Goal: Find specific page/section: Find specific page/section

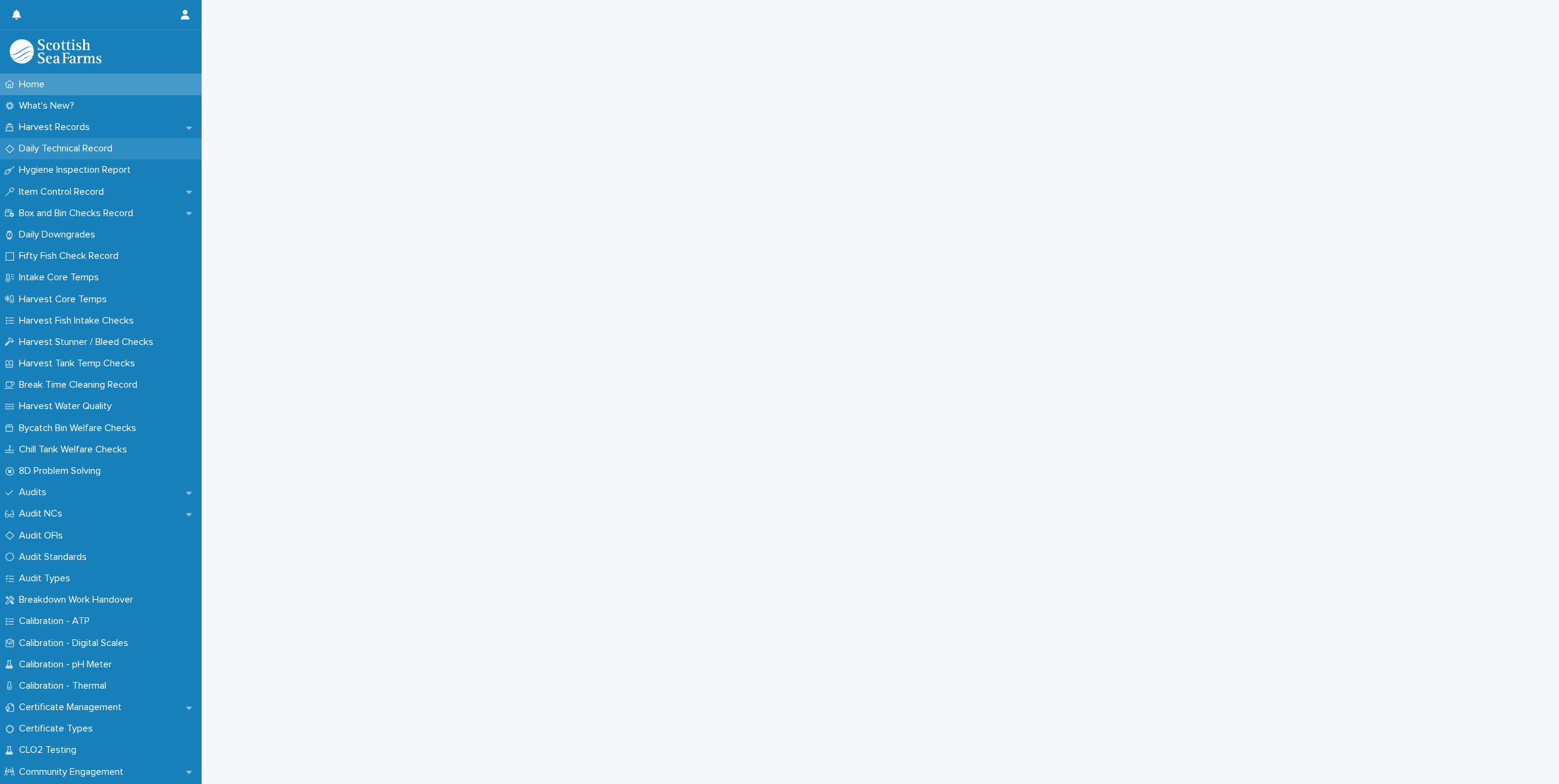
click at [81, 150] on p "Daily Technical Record" at bounding box center [68, 149] width 108 height 12
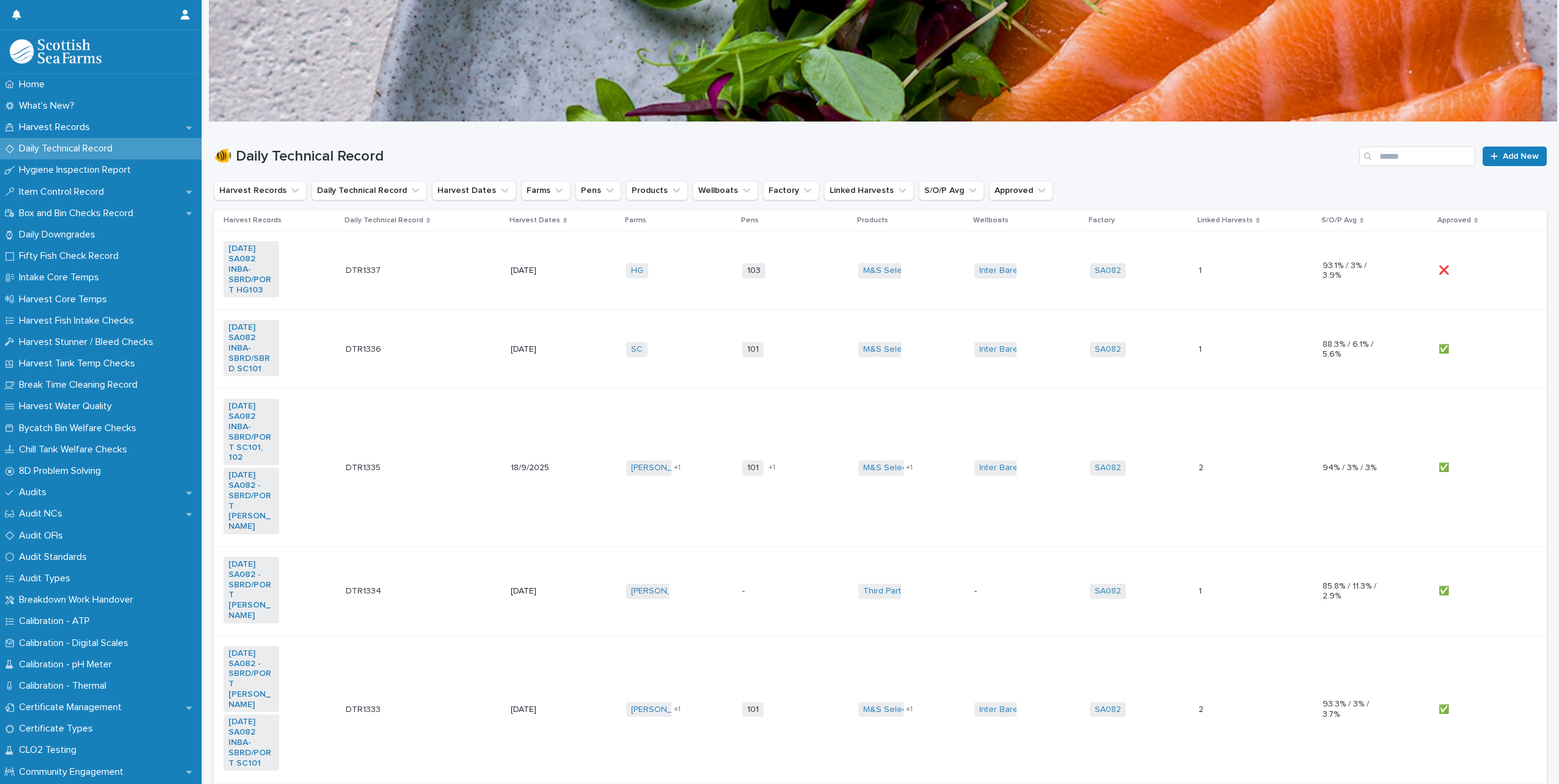
click at [426, 349] on div "DTR1336 DTR1336" at bounding box center [423, 350] width 155 height 20
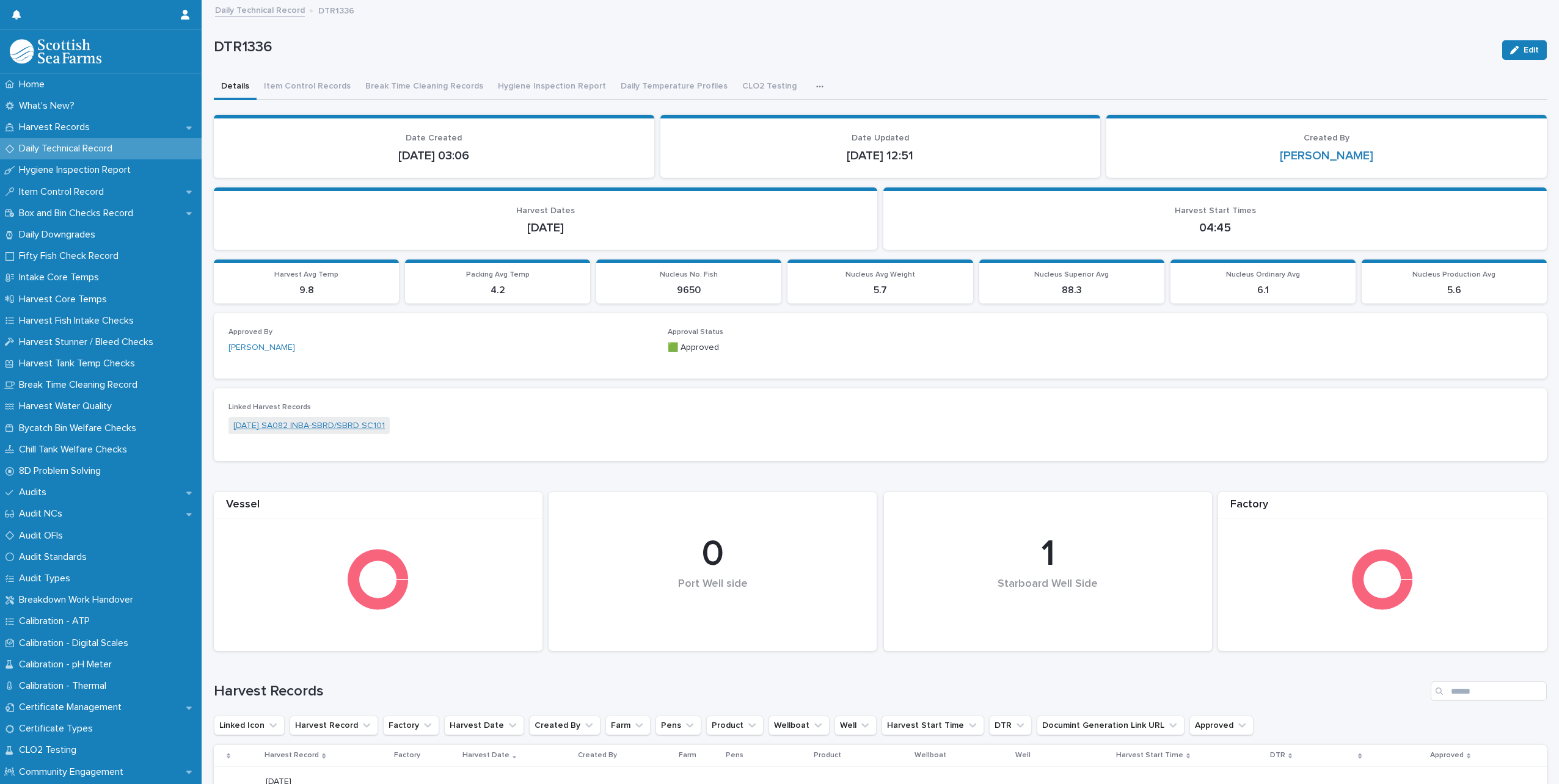
click at [347, 425] on link "[DATE] SA082 INBA-SBRD/SBRD SC101" at bounding box center [309, 426] width 152 height 12
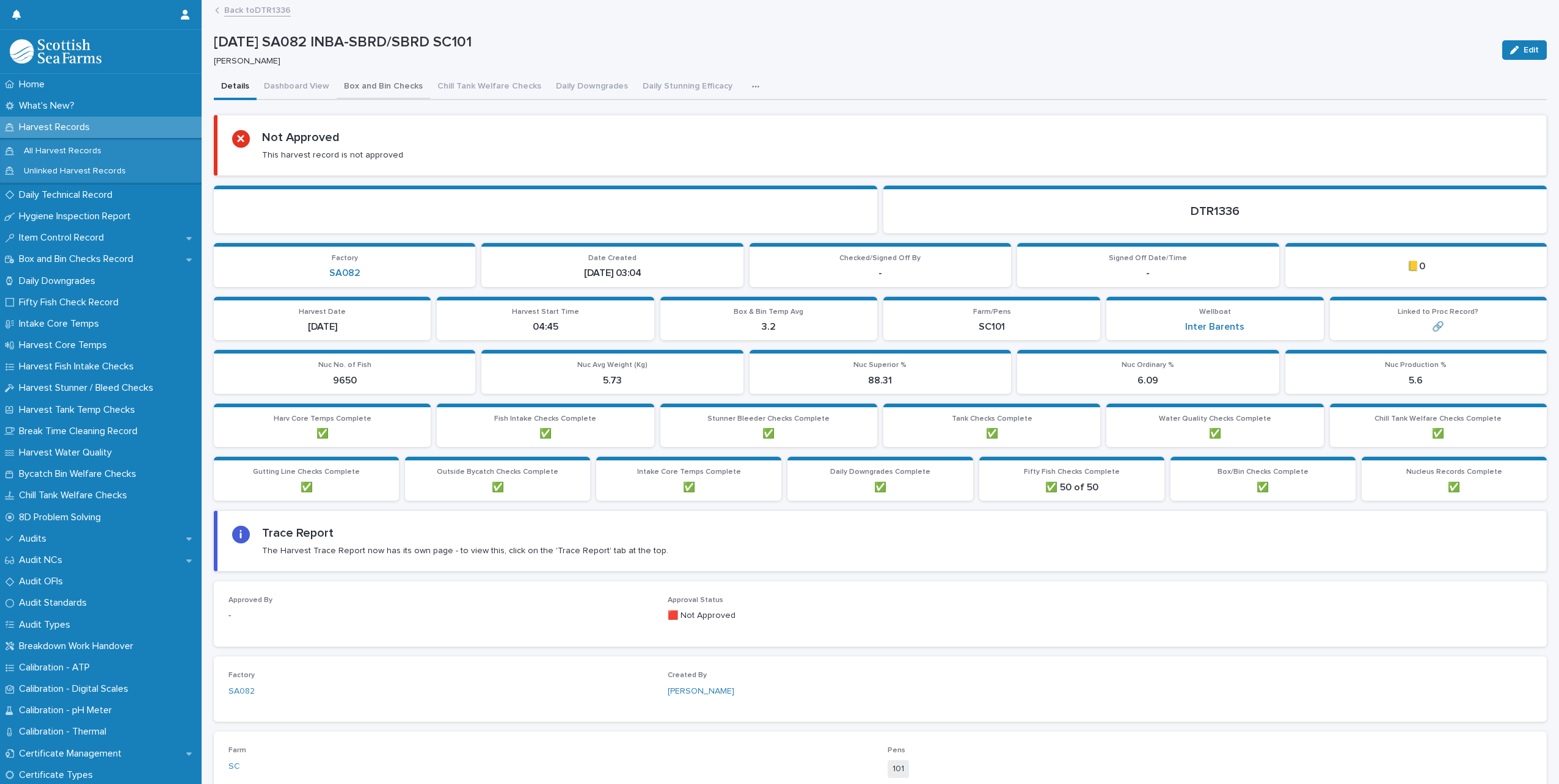
click at [360, 86] on button "Box and Bin Checks" at bounding box center [384, 87] width 93 height 26
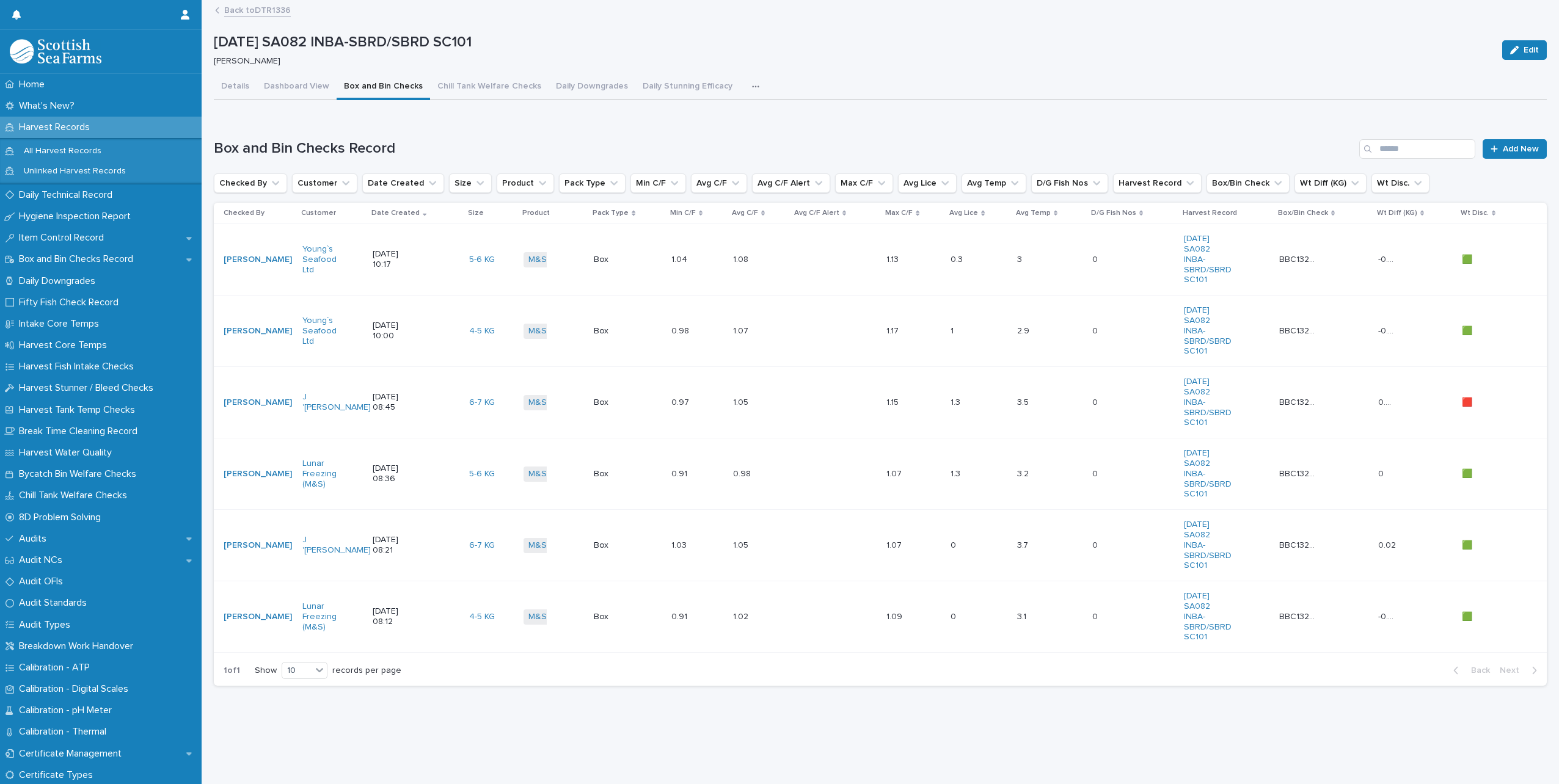
click at [412, 337] on div "19/9/2025 10:00" at bounding box center [415, 331] width 86 height 30
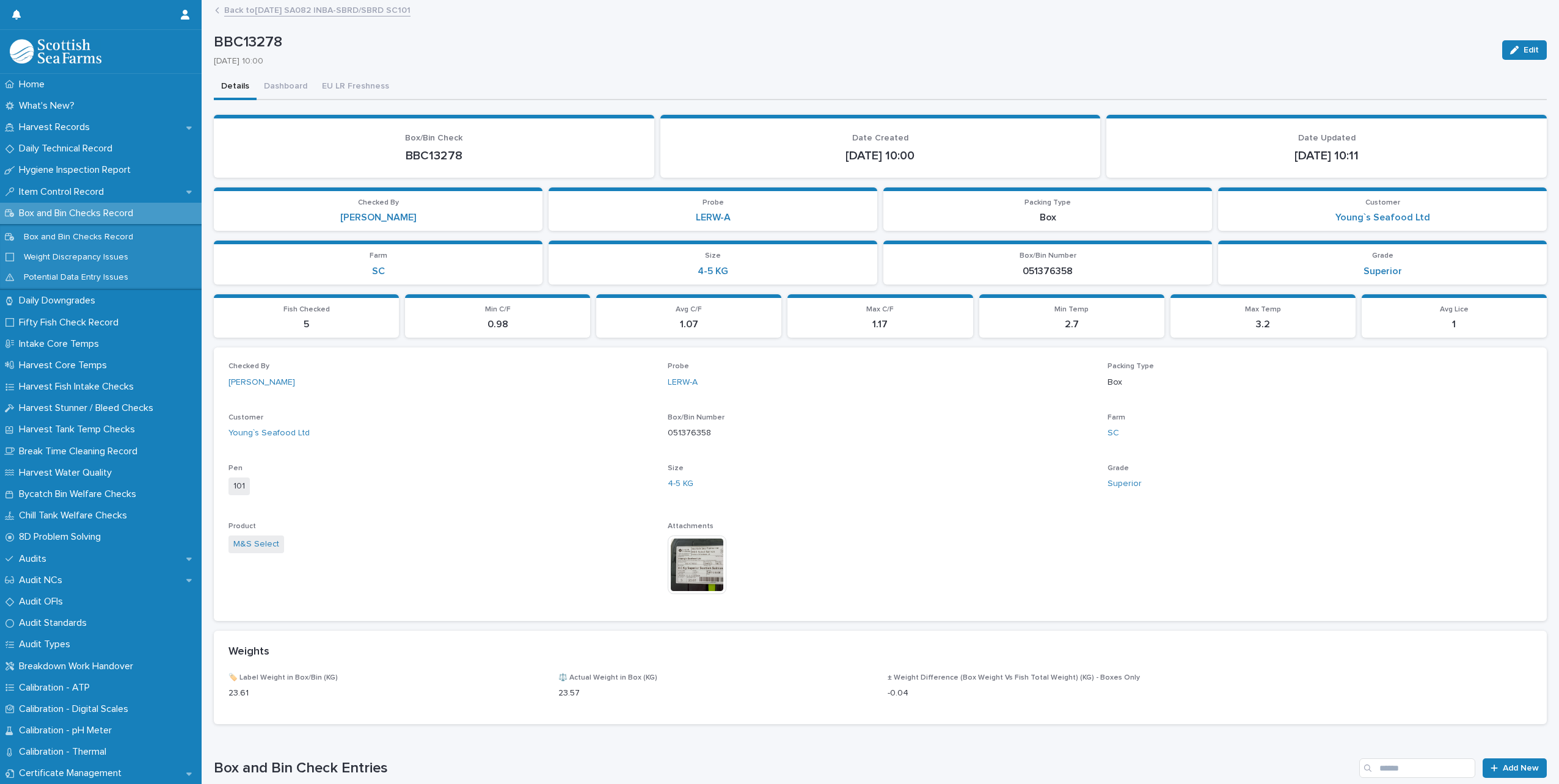
click at [684, 558] on img at bounding box center [696, 565] width 58 height 58
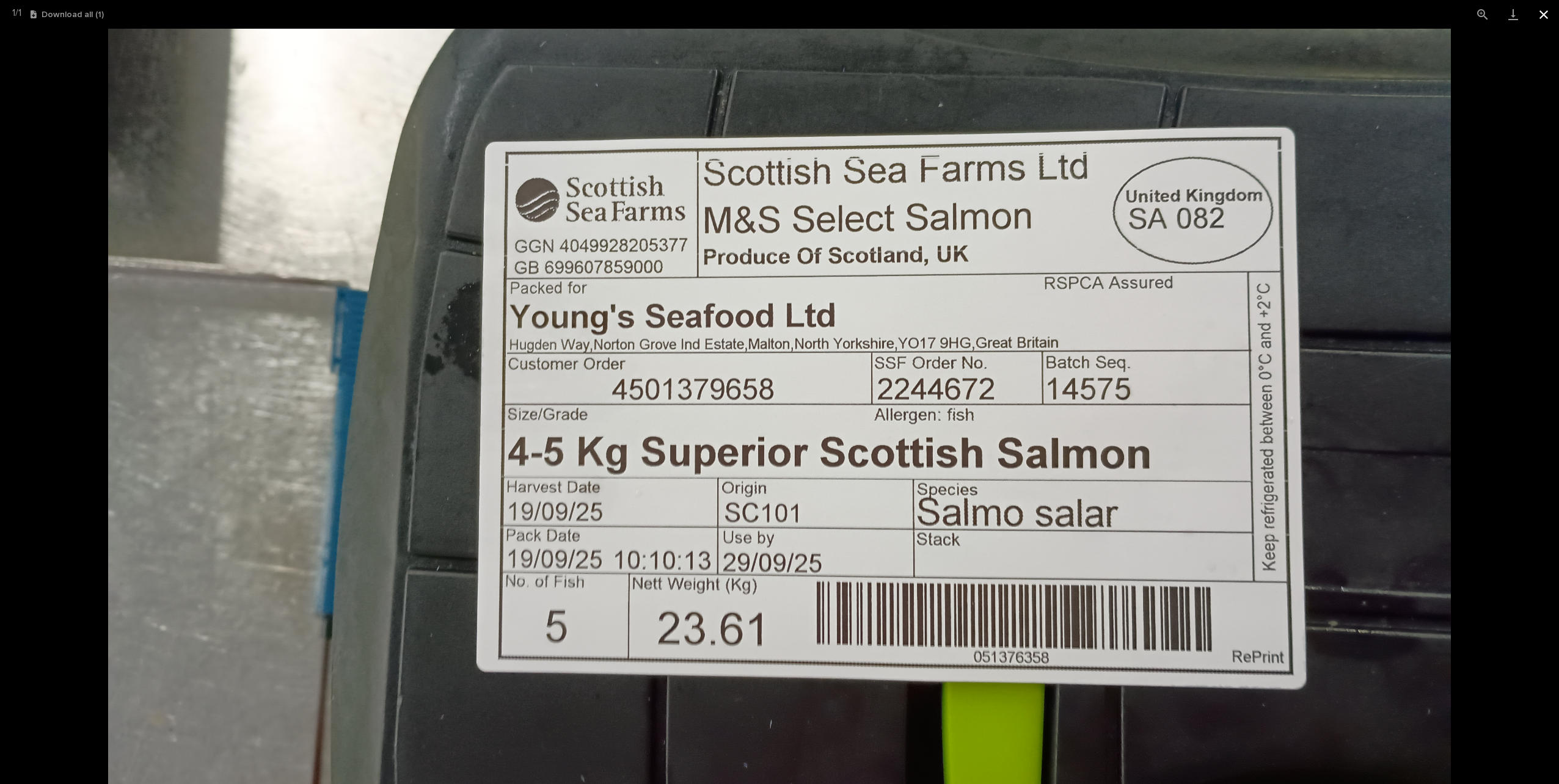
click at [1540, 16] on button "Close gallery" at bounding box center [1543, 14] width 30 height 29
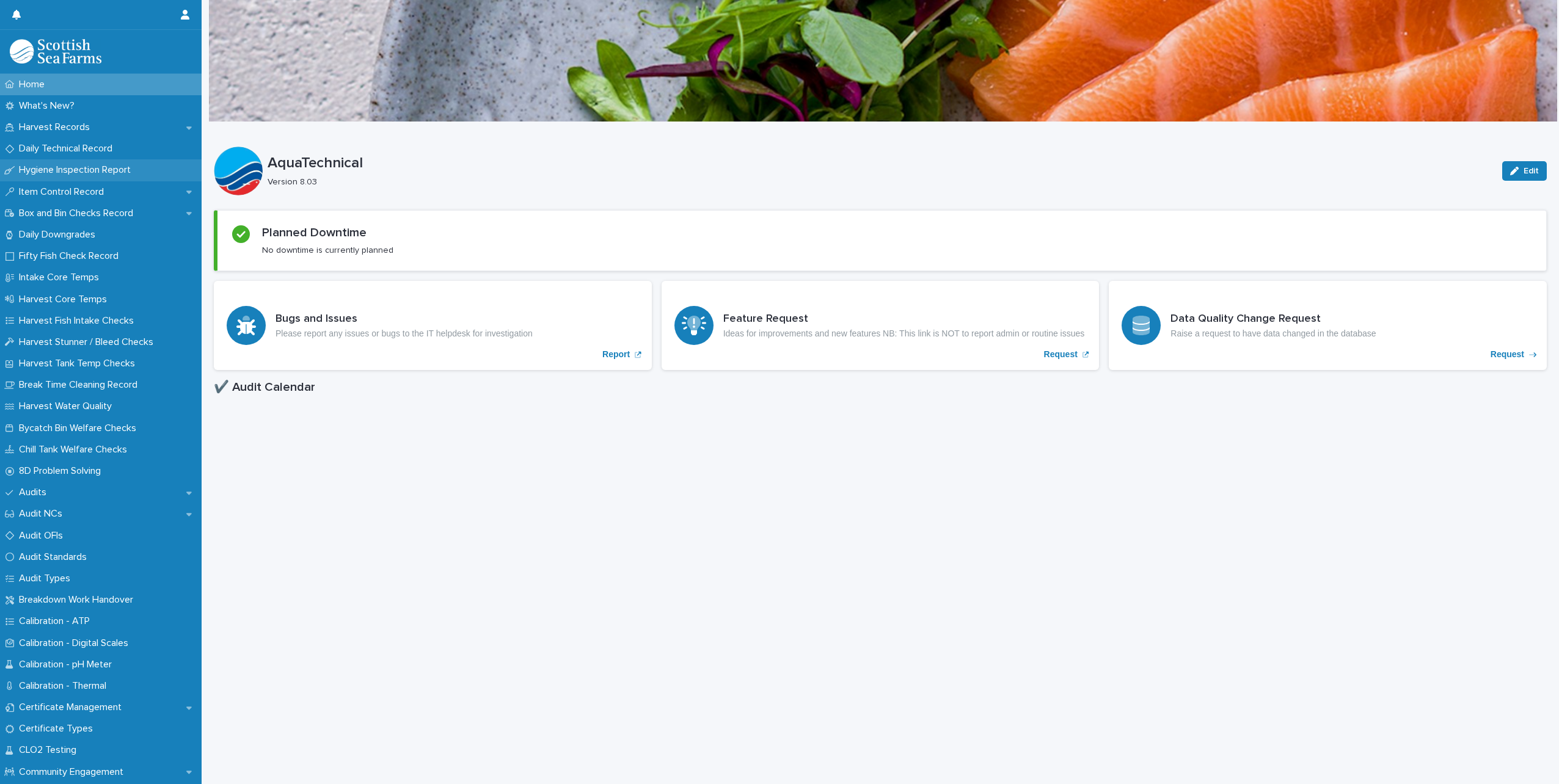
click at [54, 168] on p "Hygiene Inspection Report" at bounding box center [77, 170] width 127 height 12
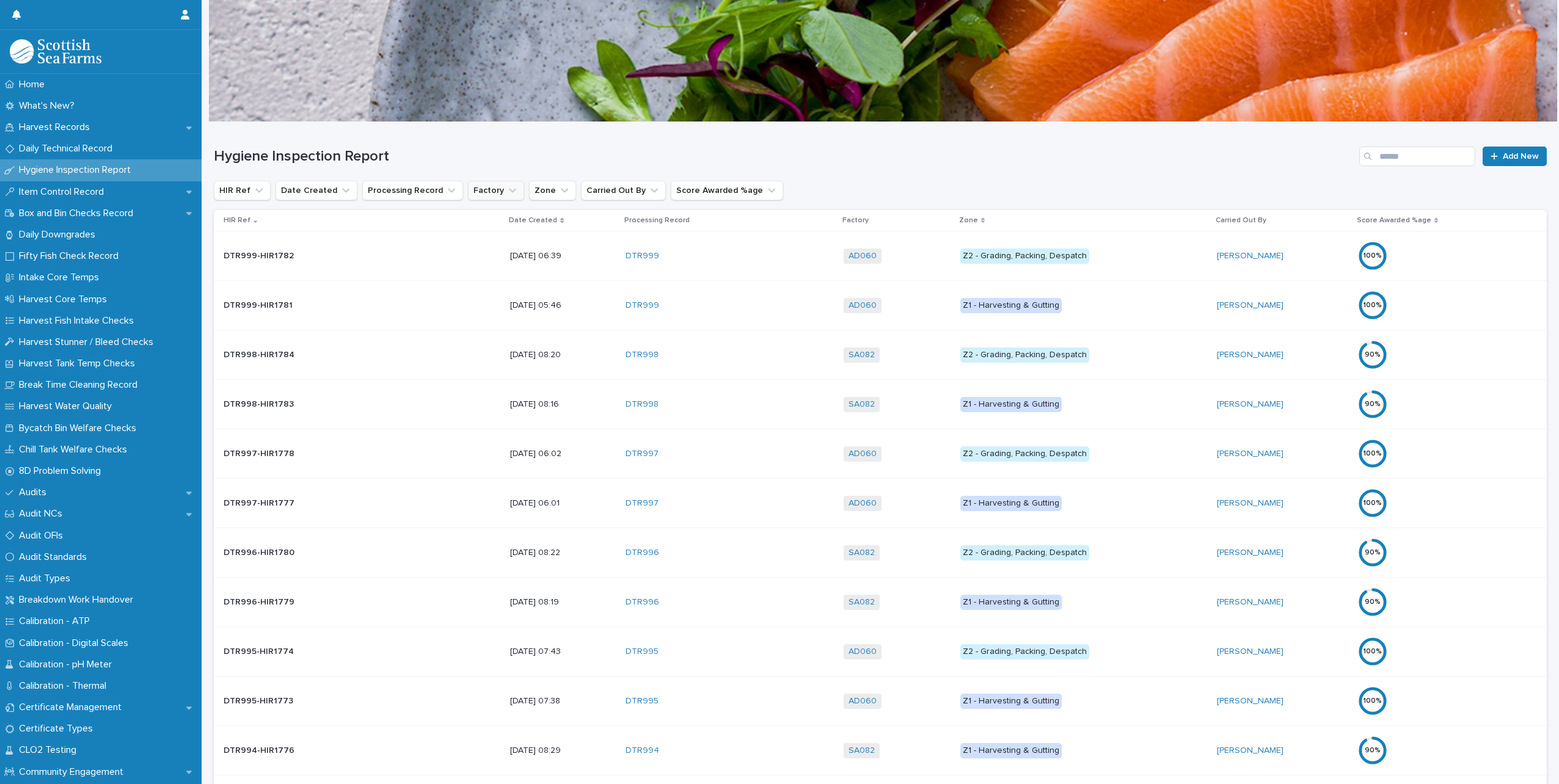
click at [490, 190] on button "Factory" at bounding box center [496, 190] width 56 height 19
click at [499, 333] on p "SA082" at bounding box center [533, 334] width 130 height 9
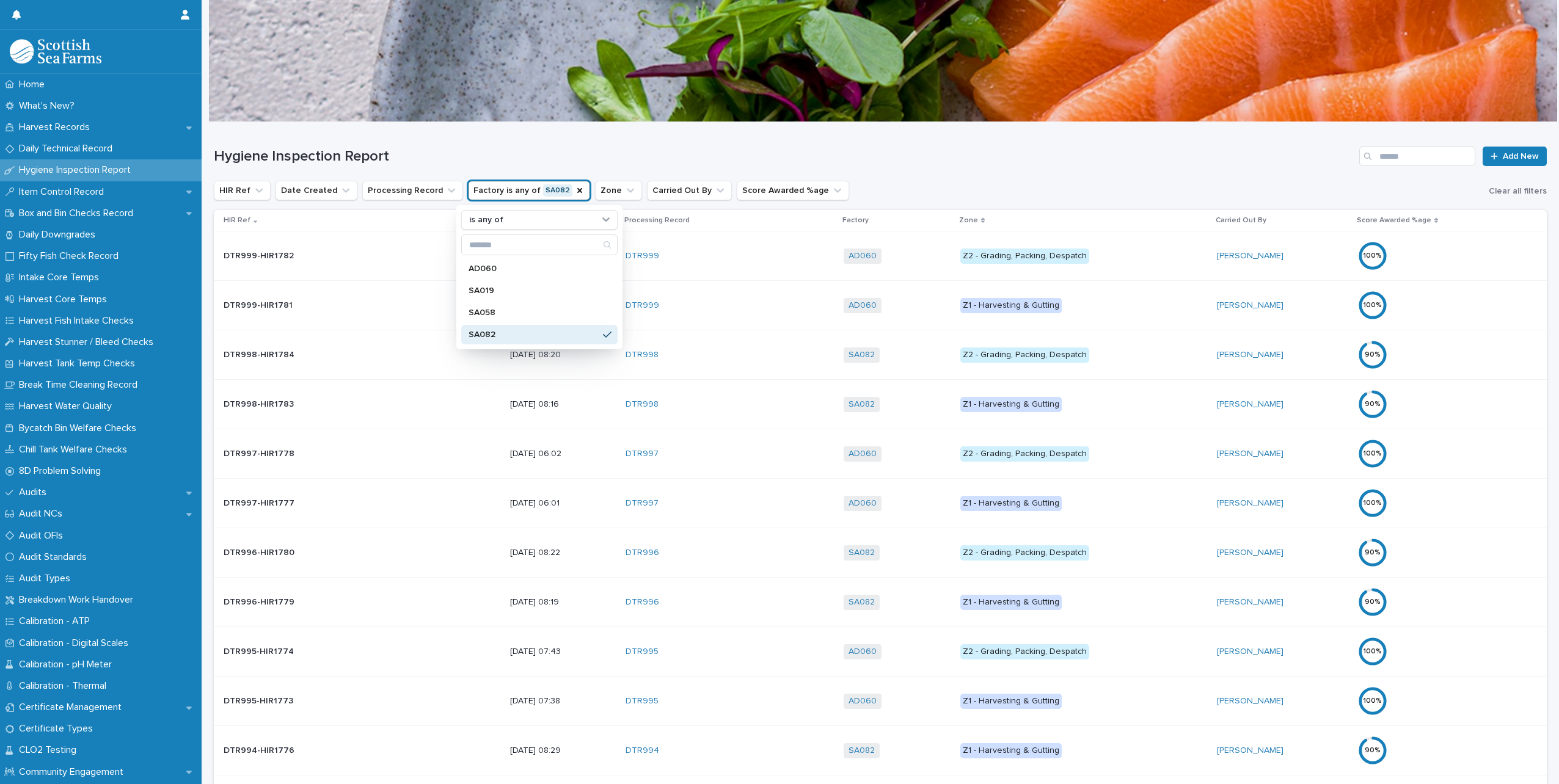
click at [909, 163] on h1 "Hygiene Inspection Report" at bounding box center [784, 156] width 1140 height 18
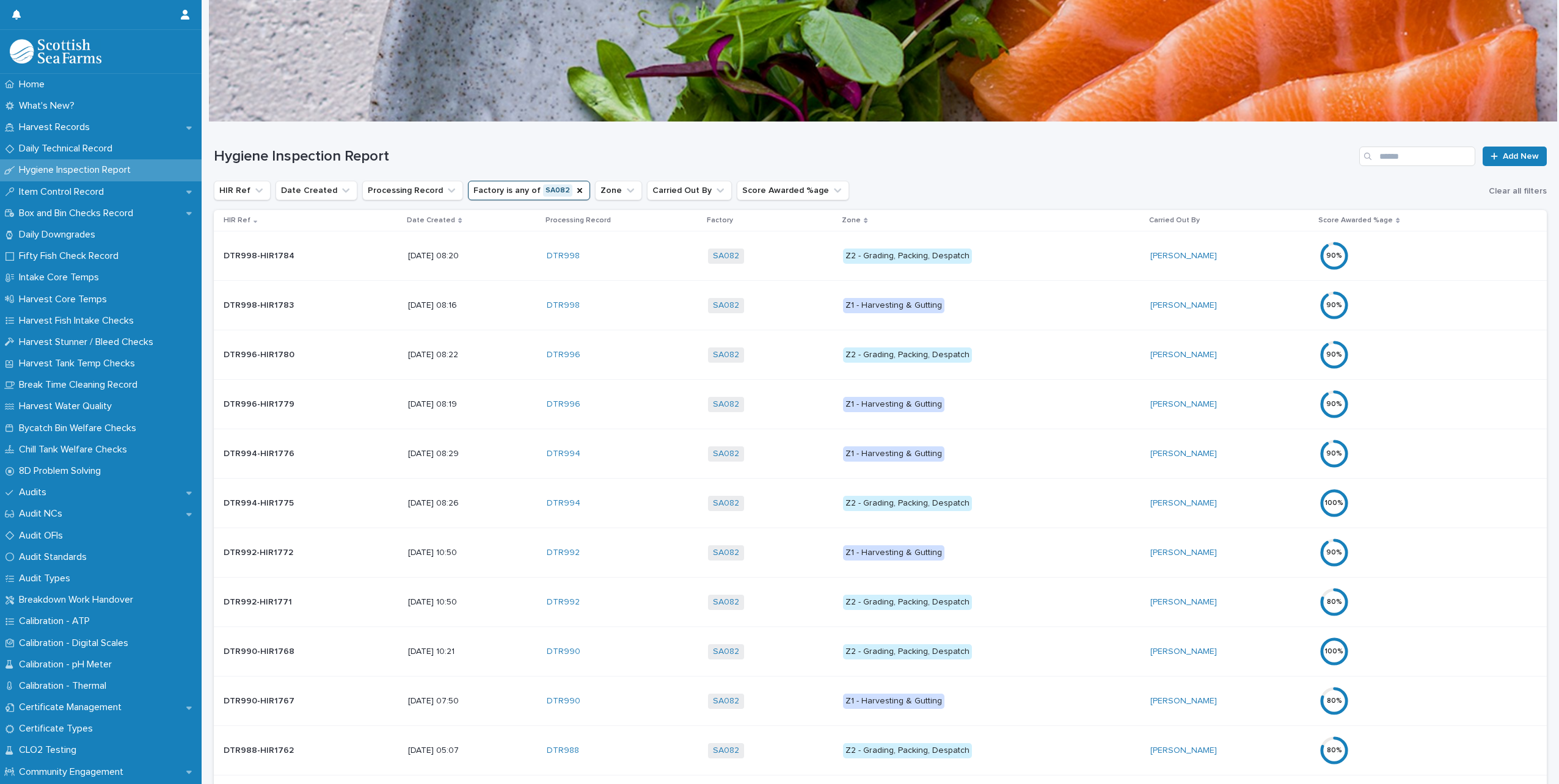
click at [429, 221] on p "Date Created" at bounding box center [431, 220] width 48 height 13
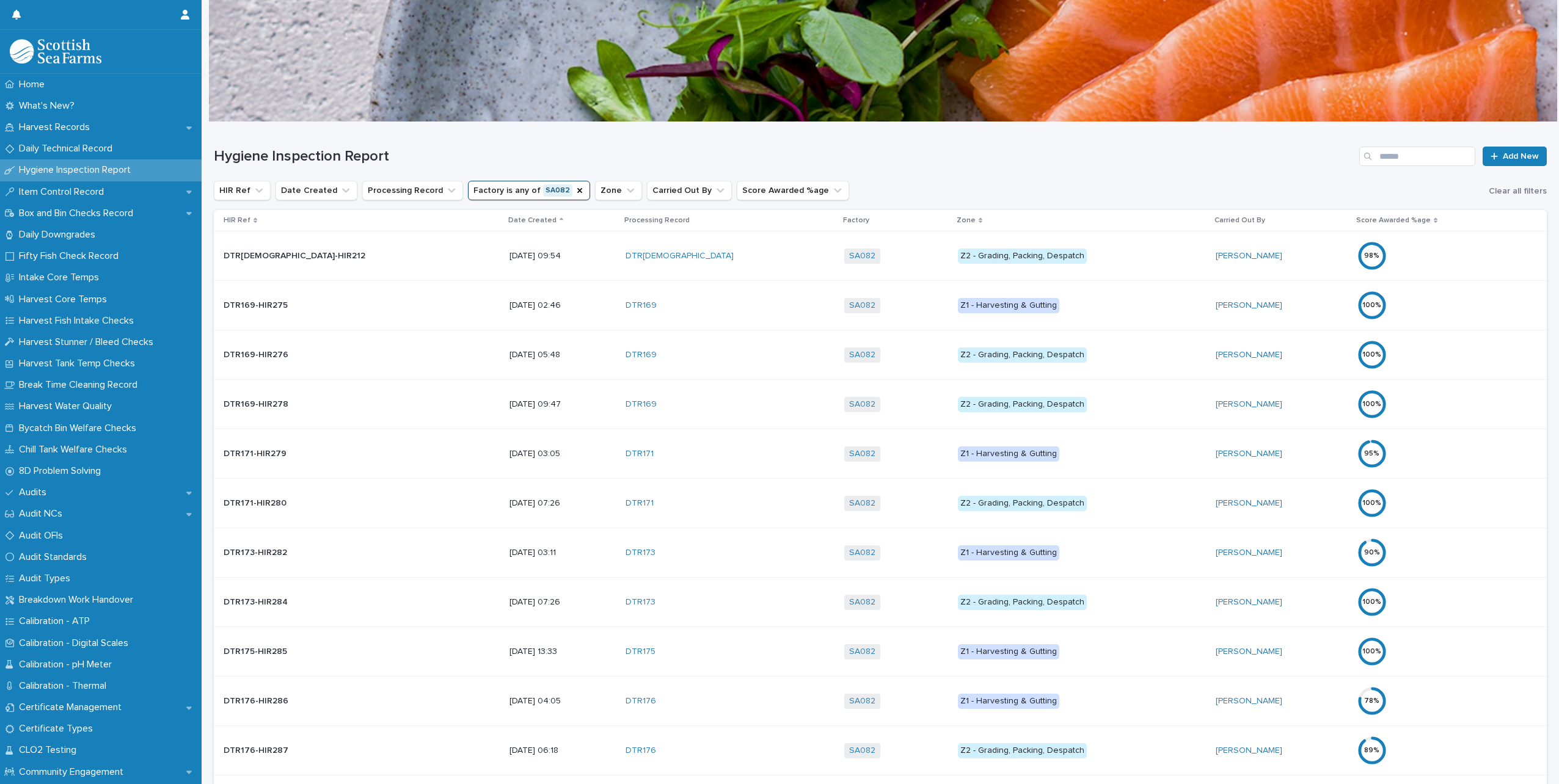
click at [508, 221] on p "Date Created" at bounding box center [532, 220] width 48 height 13
